Goal: Task Accomplishment & Management: Complete application form

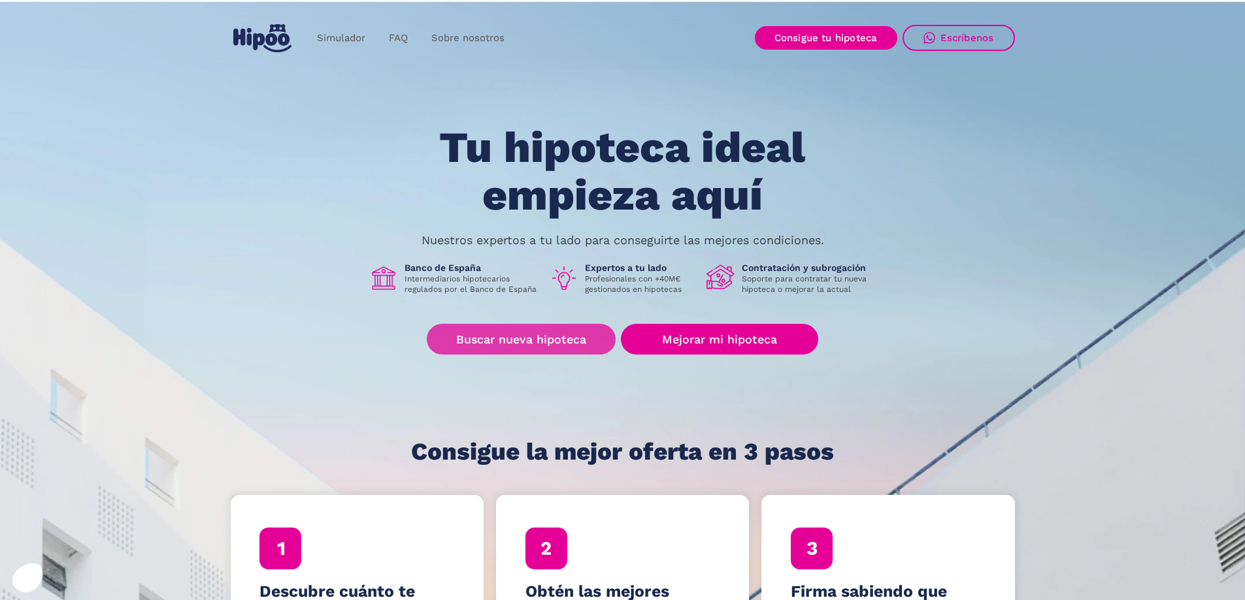
click at [566, 336] on link "Buscar nueva hipoteca" at bounding box center [521, 339] width 189 height 31
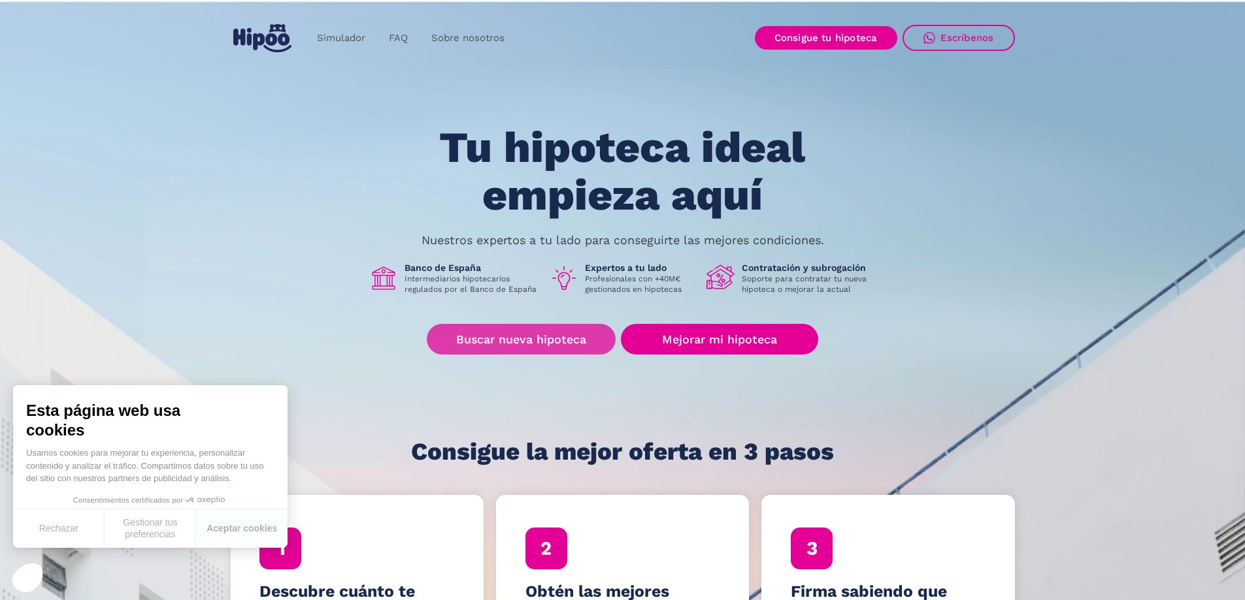
click at [468, 326] on link "Buscar nueva hipoteca" at bounding box center [521, 339] width 189 height 31
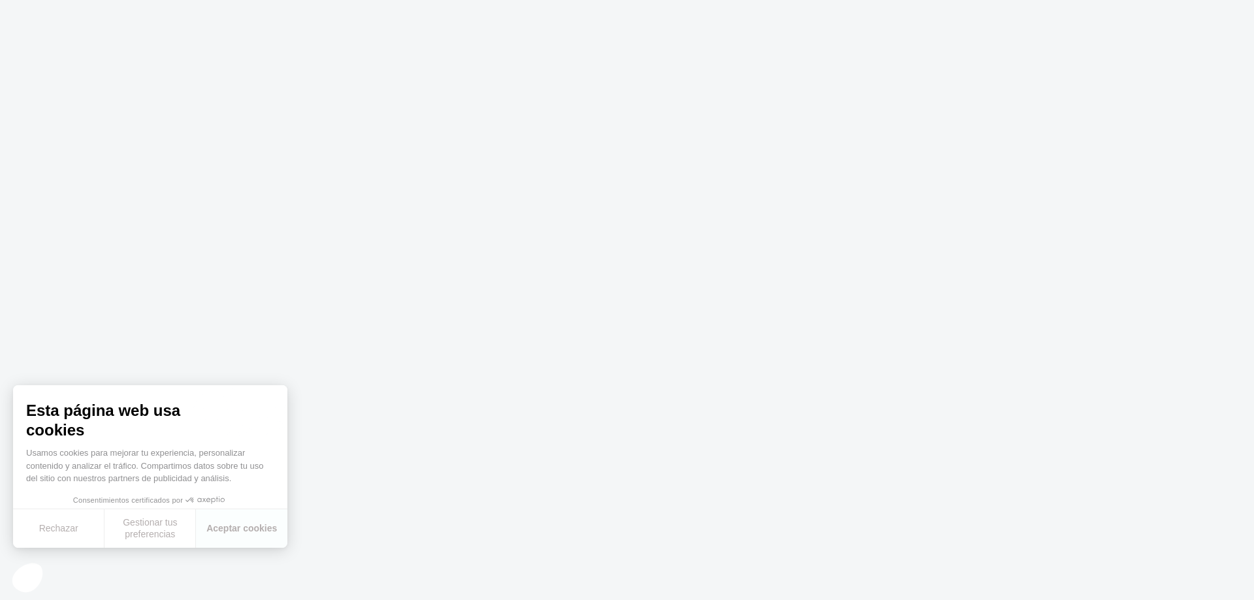
click at [62, 529] on button "Rechazar" at bounding box center [58, 529] width 91 height 39
